Goal: Task Accomplishment & Management: Manage account settings

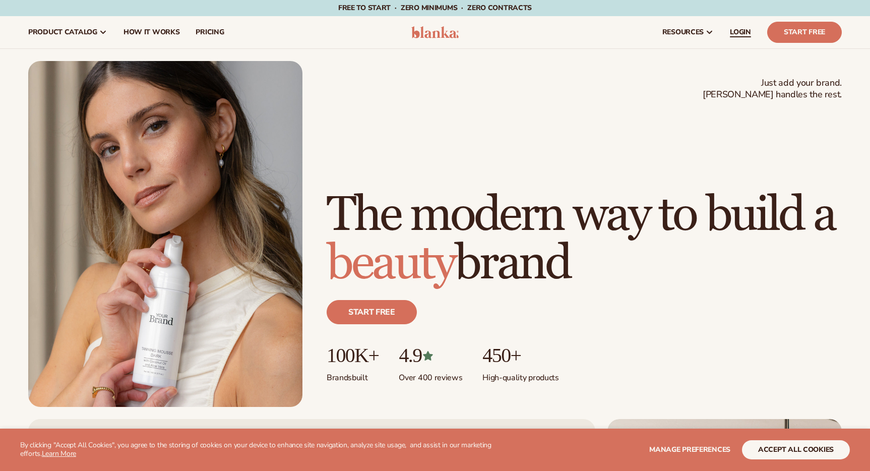
click at [748, 36] on span "LOGIN" at bounding box center [740, 32] width 21 height 8
